Goal: Information Seeking & Learning: Learn about a topic

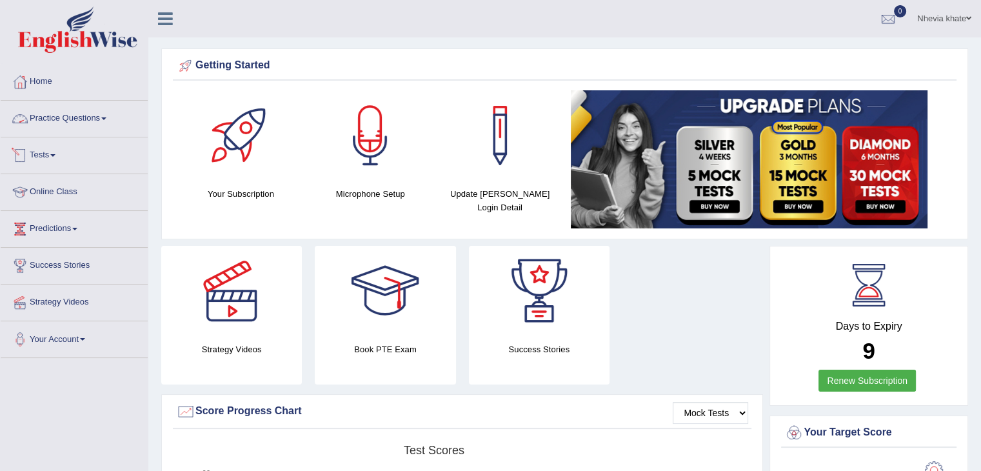
click at [56, 161] on link "Tests" at bounding box center [74, 153] width 147 height 32
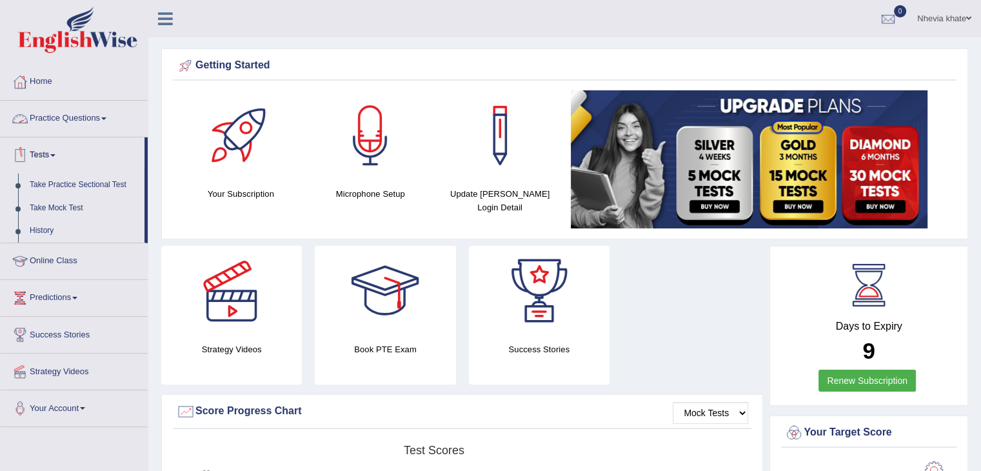
click at [97, 117] on link "Practice Questions" at bounding box center [74, 117] width 147 height 32
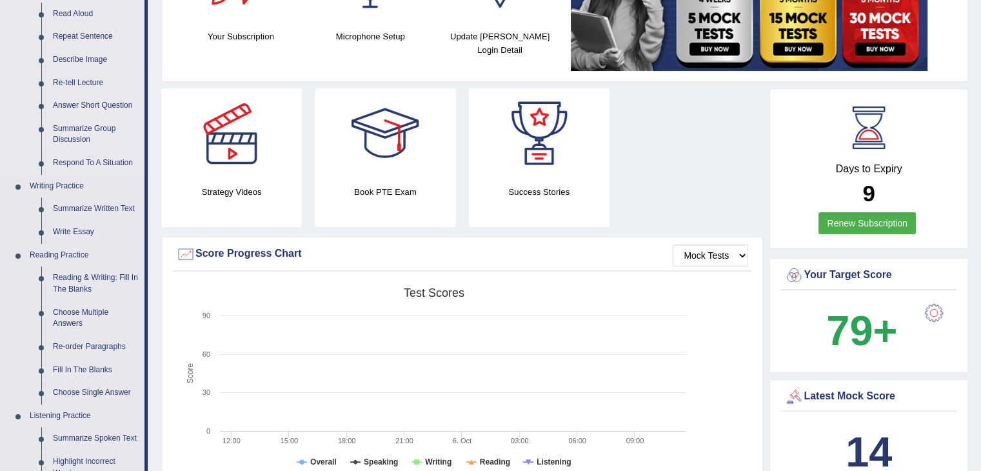
scroll to position [160, 0]
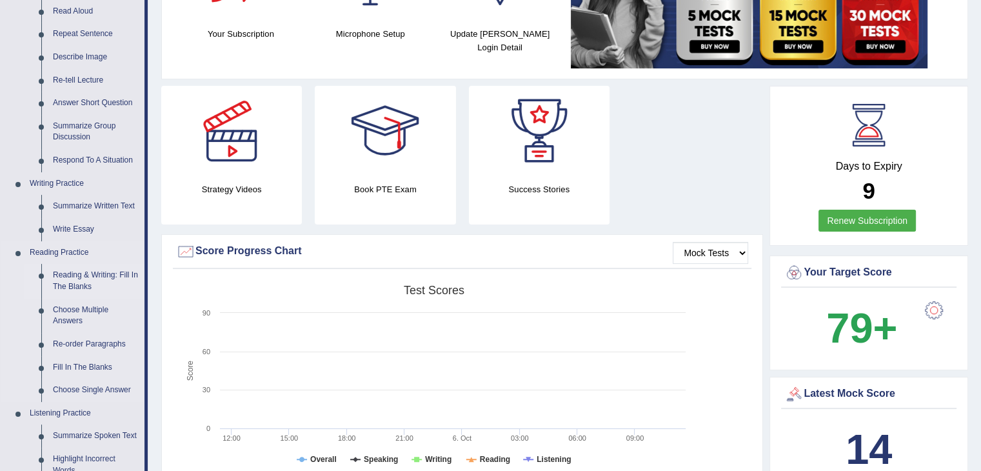
click at [81, 290] on link "Reading & Writing: Fill In The Blanks" at bounding box center [95, 281] width 97 height 34
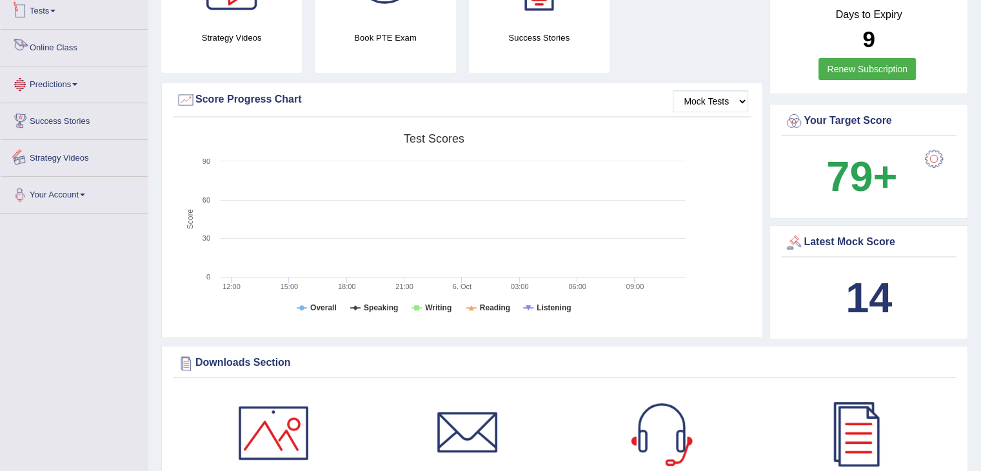
scroll to position [374, 0]
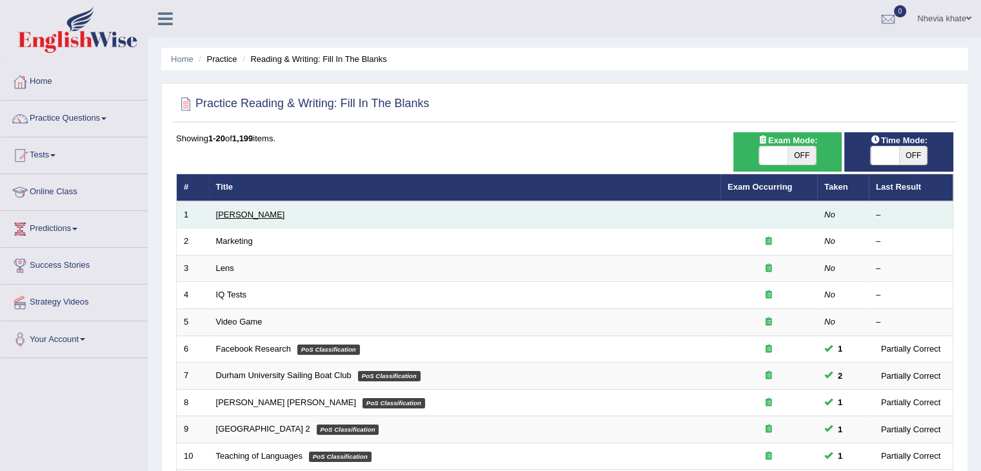
click at [256, 216] on link "[PERSON_NAME]" at bounding box center [250, 215] width 69 height 10
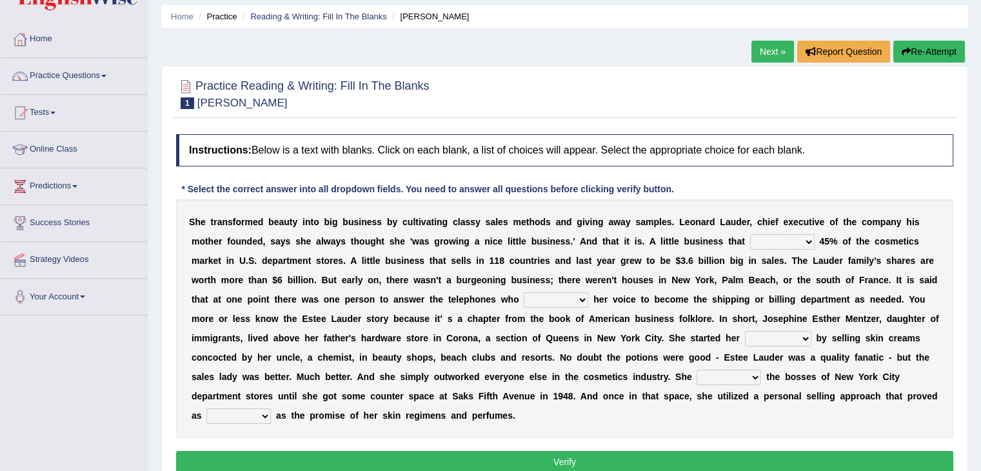
scroll to position [43, 0]
click at [802, 245] on select "has controls makes maintains" at bounding box center [782, 241] width 65 height 15
select select "makes"
click at [750, 234] on select "has controls makes maintains" at bounding box center [782, 241] width 65 height 15
click at [572, 300] on select "switched changed raised used" at bounding box center [556, 299] width 65 height 15
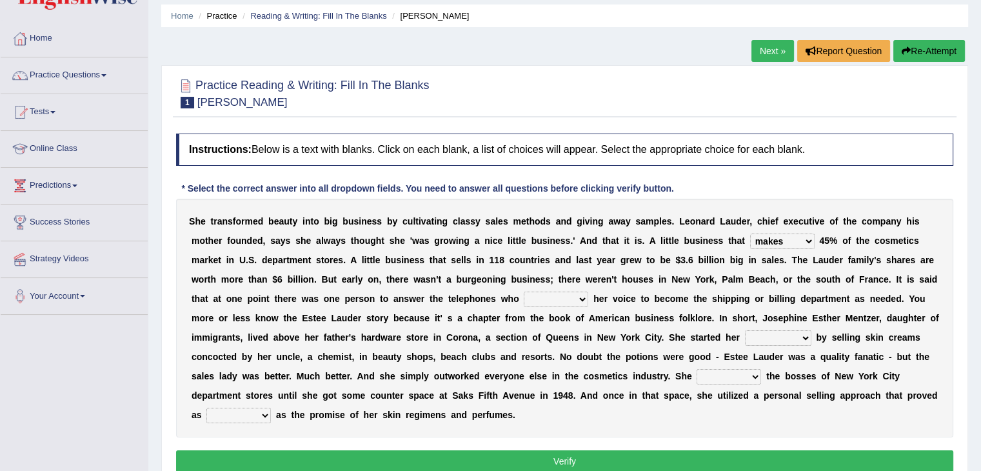
select select "raised"
click at [524, 292] on select "switched changed raised used" at bounding box center [556, 299] width 65 height 15
click at [800, 332] on select "job institute companion enterprise" at bounding box center [778, 337] width 66 height 15
select select "job"
click at [745, 330] on select "job institute companion enterprise" at bounding box center [778, 337] width 66 height 15
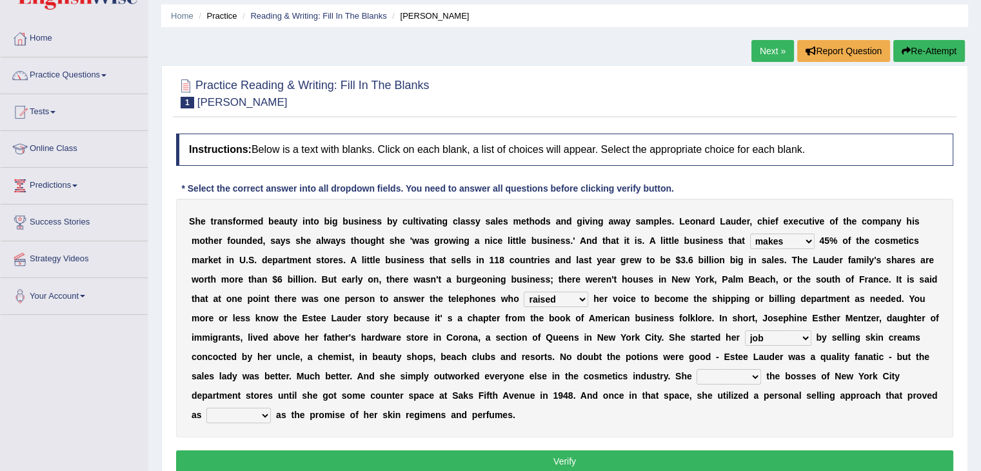
click at [735, 372] on select "stated bridged stalked heaved" at bounding box center [729, 376] width 65 height 15
select select "stalked"
click at [697, 369] on select "stated bridged stalked heaved" at bounding box center [729, 376] width 65 height 15
click at [259, 416] on select "potent ruthless potential expensive" at bounding box center [238, 415] width 65 height 15
select select "potential"
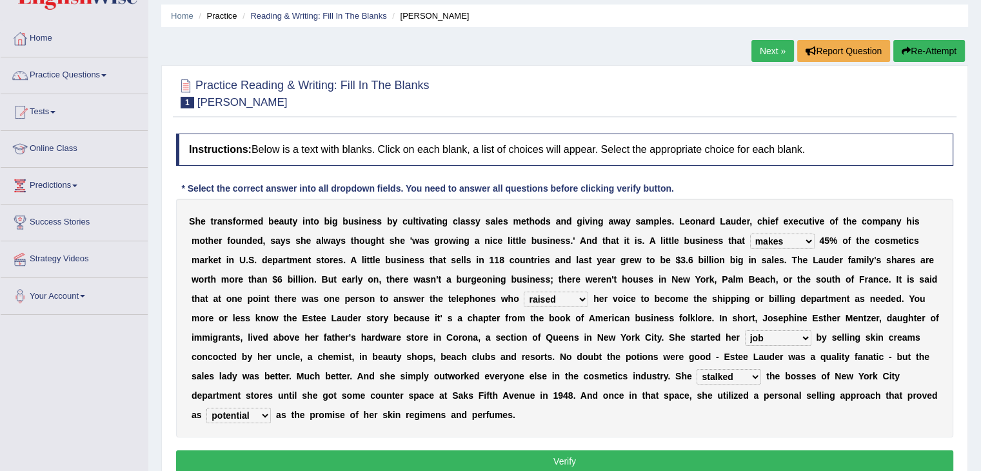
click at [206, 408] on select "potent ruthless potential expensive" at bounding box center [238, 415] width 65 height 15
click at [388, 462] on button "Verify" at bounding box center [564, 461] width 777 height 22
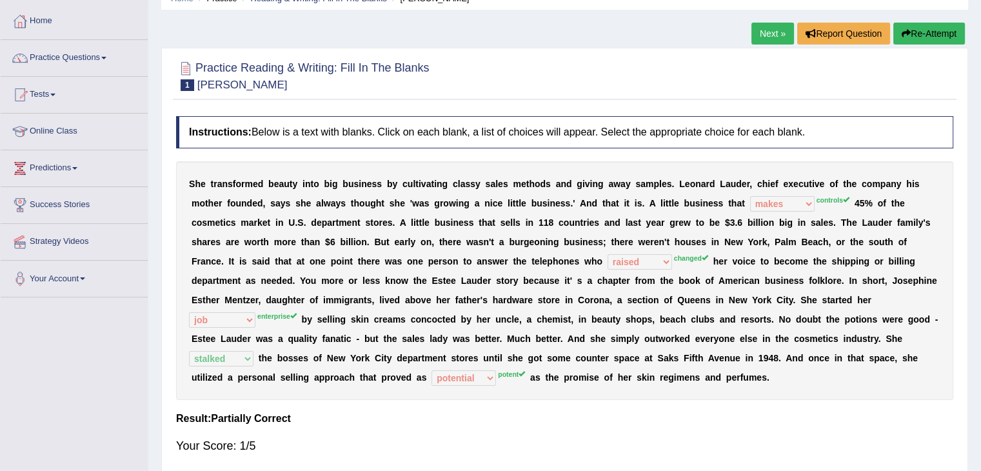
scroll to position [0, 0]
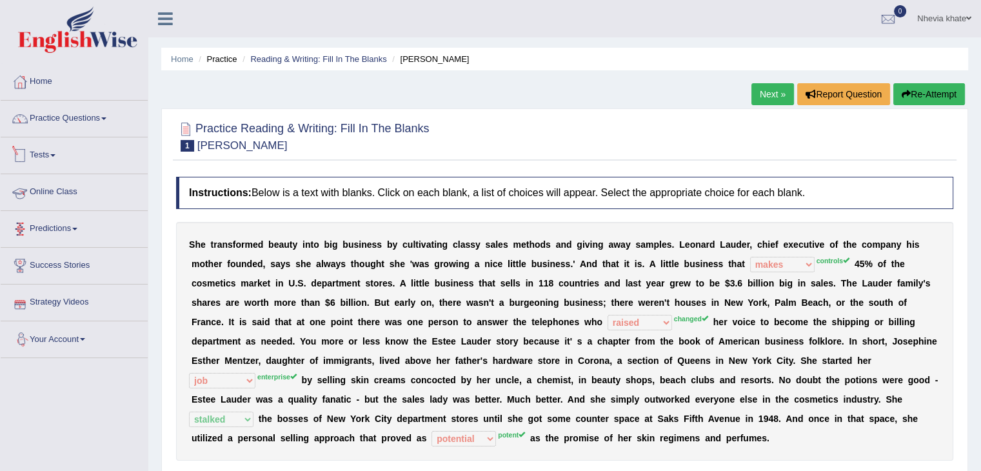
click at [50, 152] on link "Tests" at bounding box center [74, 153] width 147 height 32
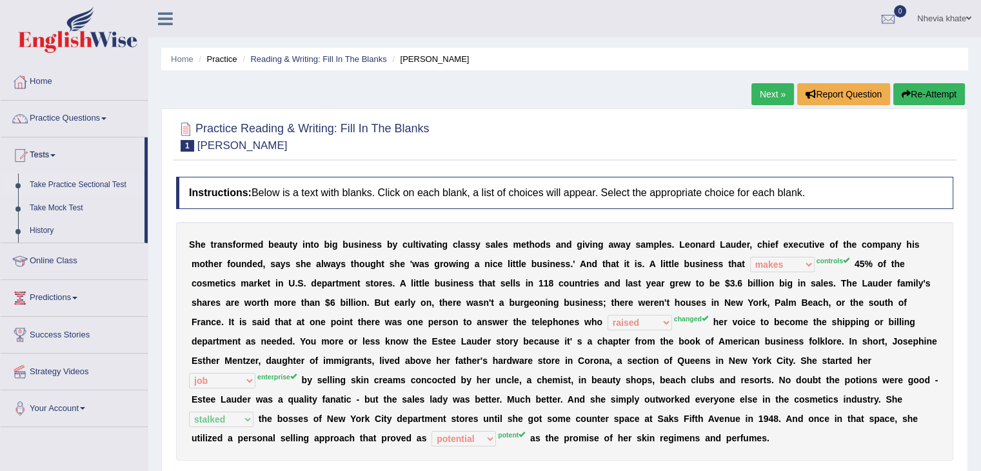
click at [82, 184] on link "Take Practice Sectional Test" at bounding box center [84, 185] width 121 height 23
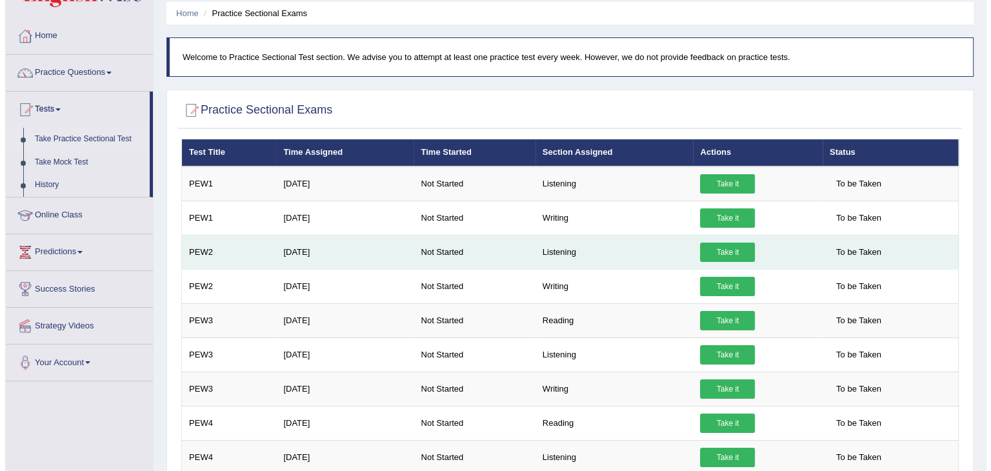
scroll to position [48, 0]
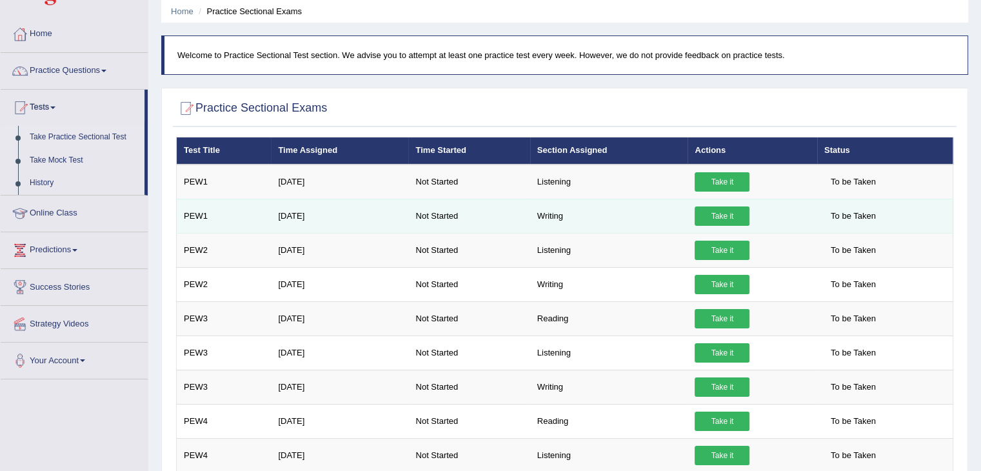
click at [717, 214] on link "Take it" at bounding box center [722, 215] width 55 height 19
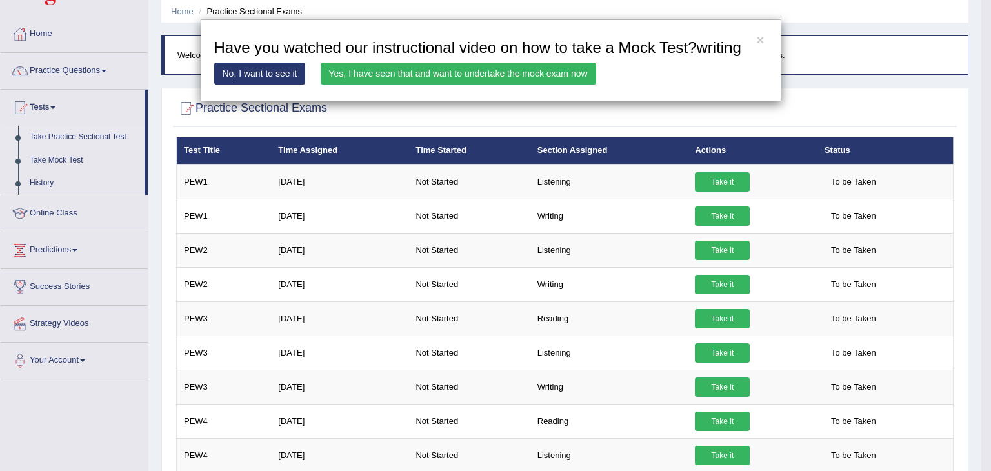
click at [561, 72] on link "Yes, I have seen that and want to undertake the mock exam now" at bounding box center [459, 74] width 276 height 22
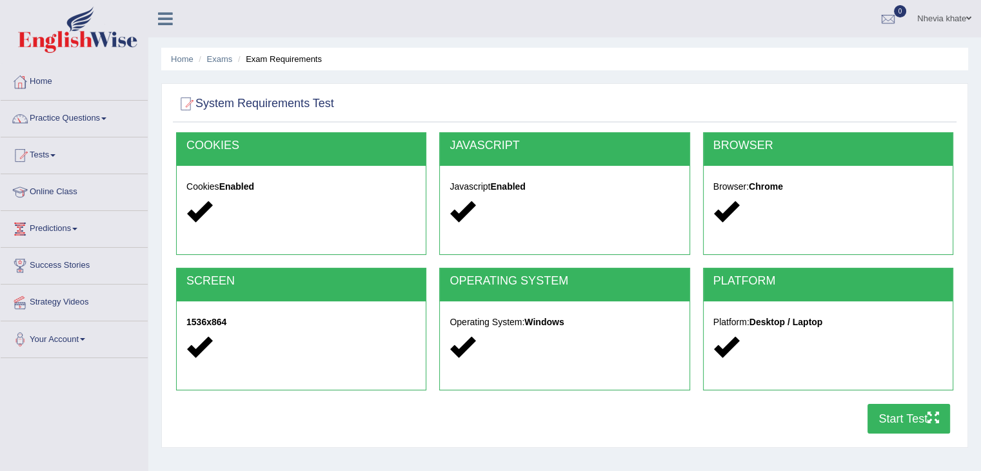
click at [900, 408] on button "Start Test" at bounding box center [909, 419] width 83 height 30
